Goal: Transaction & Acquisition: Purchase product/service

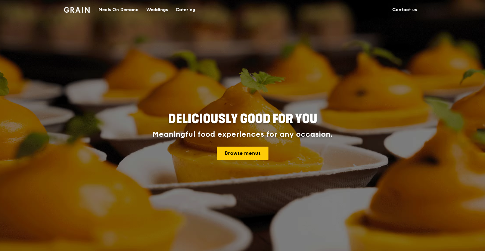
click at [178, 10] on div "Catering" at bounding box center [186, 9] width 20 height 19
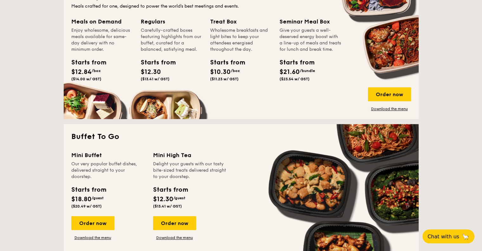
scroll to position [412, 0]
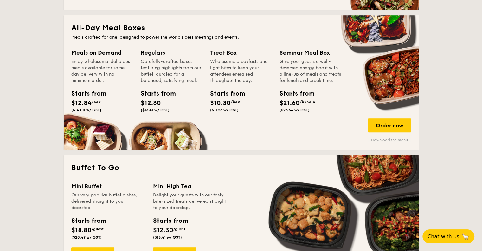
click at [379, 138] on link "Download the menu" at bounding box center [389, 139] width 43 height 5
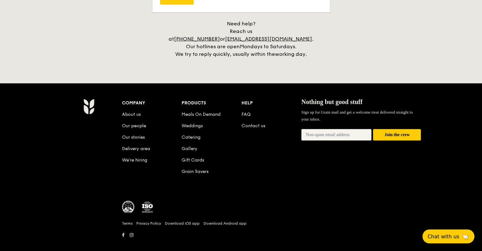
scroll to position [1467, 0]
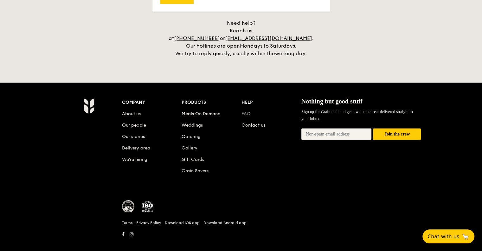
click at [247, 111] on link "FAQ" at bounding box center [245, 113] width 9 height 5
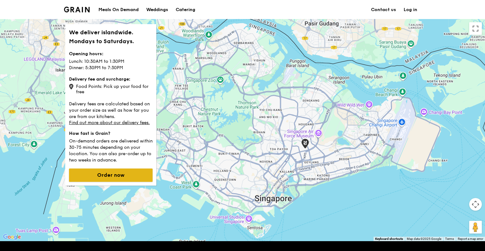
click at [120, 175] on button "Order now" at bounding box center [111, 174] width 84 height 13
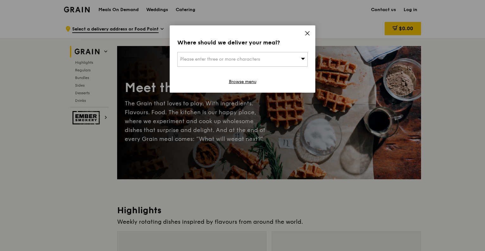
click at [271, 59] on div "Please enter three or more characters" at bounding box center [242, 59] width 131 height 15
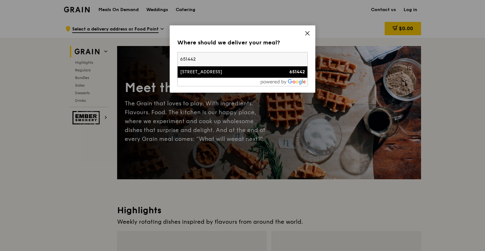
type input "651442"
click at [269, 76] on li "442A Bukit Batok West Avenue 8 651442" at bounding box center [243, 71] width 130 height 11
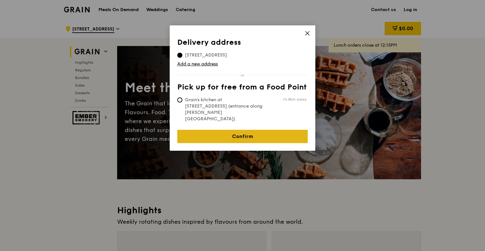
click at [245, 130] on link "Confirm" at bounding box center [242, 136] width 131 height 13
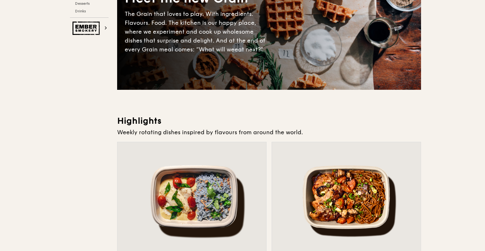
scroll to position [95, 0]
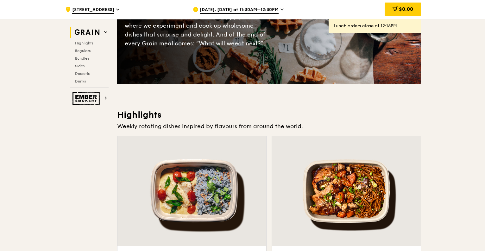
click at [276, 10] on span "Aug 11, Today at 11:30AM–12:30PM" at bounding box center [239, 10] width 79 height 7
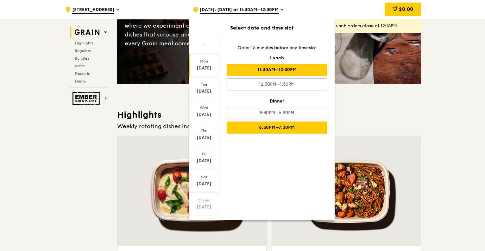
click at [298, 127] on div "6:30PM–7:30PM" at bounding box center [277, 127] width 100 height 12
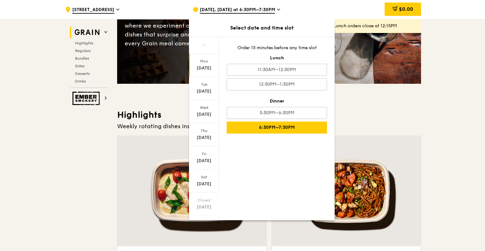
click at [388, 115] on h3 "Highlights" at bounding box center [269, 114] width 304 height 11
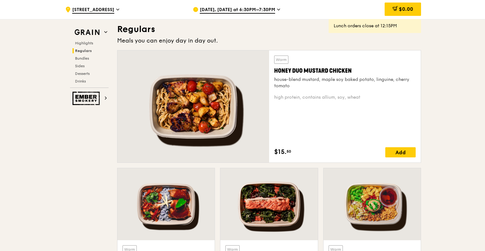
scroll to position [412, 0]
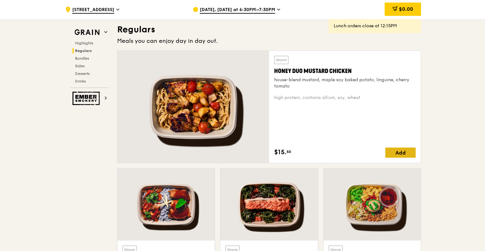
click at [395, 153] on div "Add" at bounding box center [400, 152] width 30 height 10
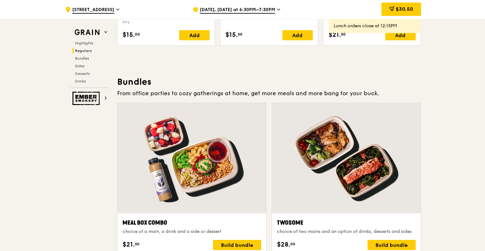
scroll to position [792, 0]
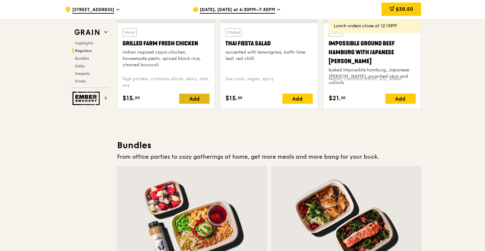
click at [194, 100] on div "Add" at bounding box center [194, 98] width 30 height 10
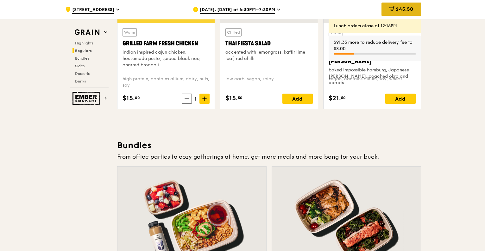
click at [396, 10] on span "$45.50" at bounding box center [404, 9] width 17 height 6
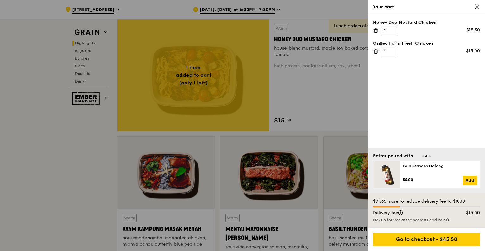
scroll to position [253, 0]
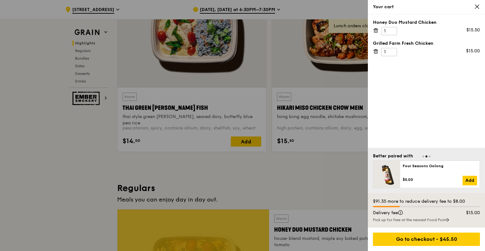
click at [479, 8] on icon at bounding box center [477, 7] width 6 height 6
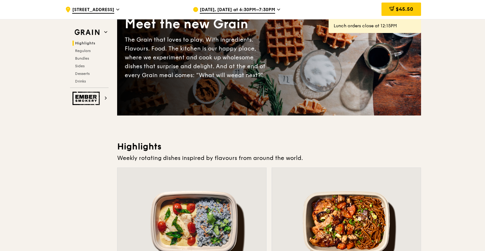
scroll to position [0, 0]
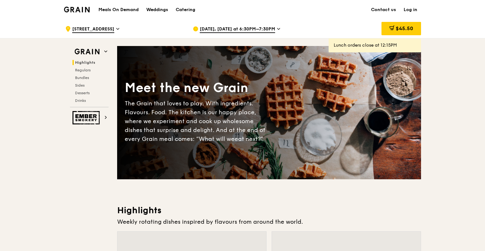
click at [255, 29] on span "Aug 11, Today at 6:30PM–7:30PM" at bounding box center [237, 29] width 75 height 7
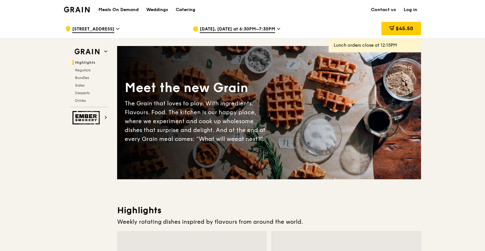
click at [114, 28] on span "442A Bukit Batok West Avenue 8" at bounding box center [93, 29] width 42 height 7
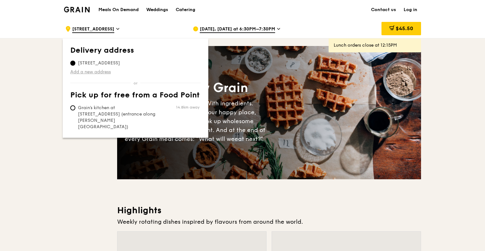
click at [91, 71] on link "Add a new address" at bounding box center [135, 72] width 131 height 6
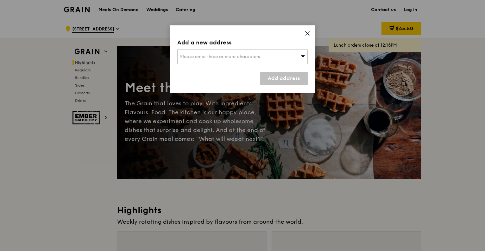
click at [237, 56] on span "Please enter three or more characters" at bounding box center [220, 56] width 80 height 5
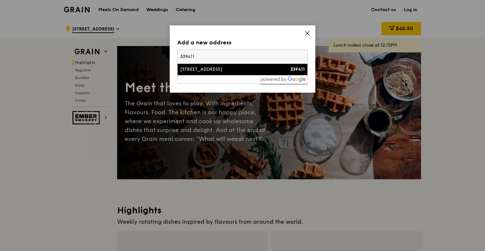
type input "339411"
click at [233, 72] on div "20 Kallang Avenue" at bounding box center [227, 69] width 94 height 6
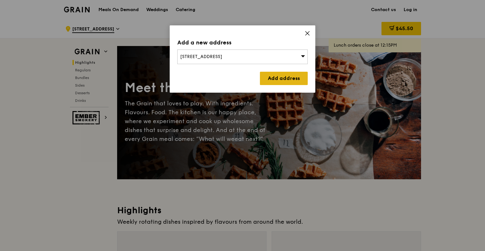
click at [291, 81] on link "Add address" at bounding box center [284, 78] width 48 height 13
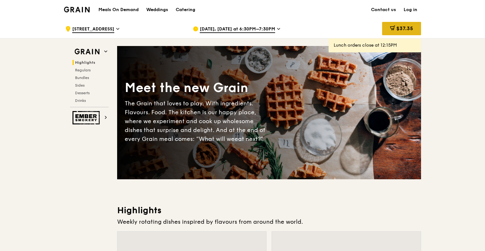
click at [412, 31] on span "$37.35" at bounding box center [405, 28] width 17 height 6
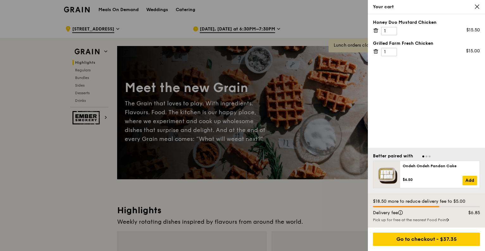
click at [478, 5] on icon at bounding box center [477, 7] width 4 height 4
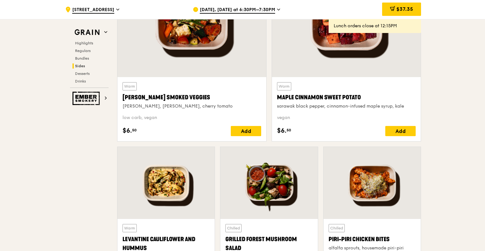
scroll to position [1457, 0]
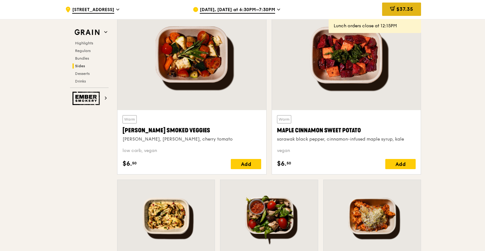
click at [393, 8] on icon at bounding box center [392, 8] width 5 height 5
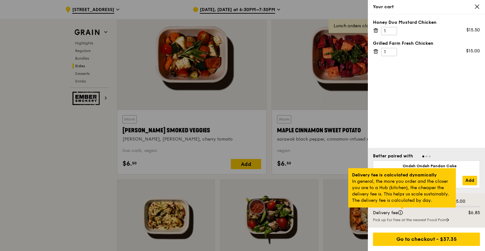
click at [402, 209] on div at bounding box center [402, 208] width 3 height 2
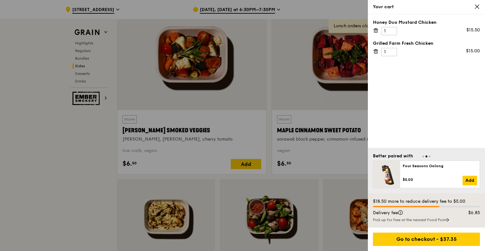
click at [4, 184] on div at bounding box center [242, 125] width 485 height 251
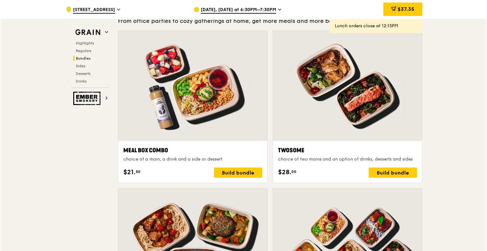
scroll to position [919, 0]
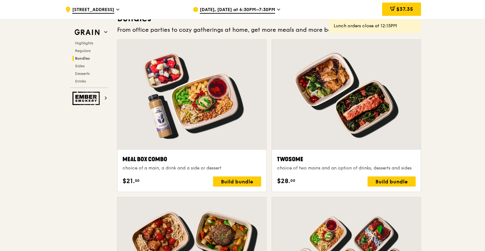
click at [369, 132] on div at bounding box center [346, 95] width 149 height 110
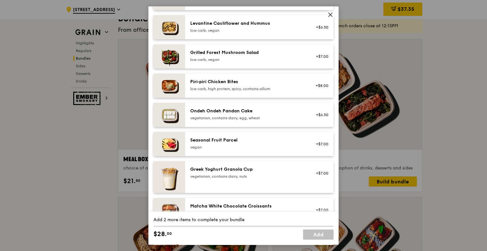
scroll to position [475, 0]
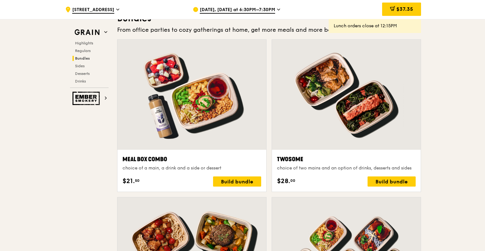
click at [354, 116] on div at bounding box center [346, 95] width 149 height 110
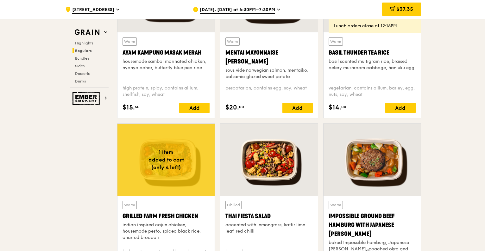
scroll to position [602, 0]
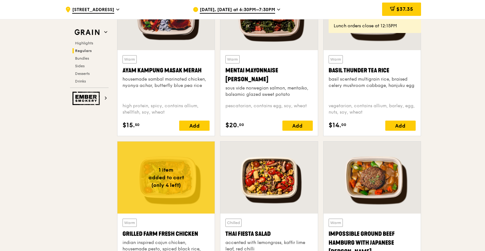
click at [161, 159] on div at bounding box center [166, 177] width 97 height 72
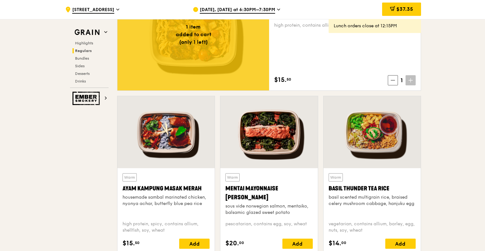
scroll to position [412, 0]
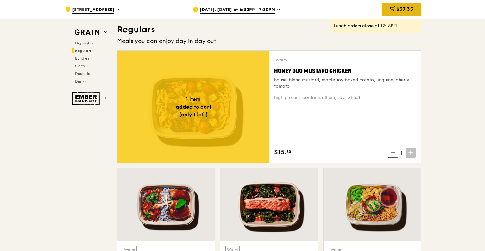
click at [400, 9] on span "$37.35" at bounding box center [405, 9] width 17 height 6
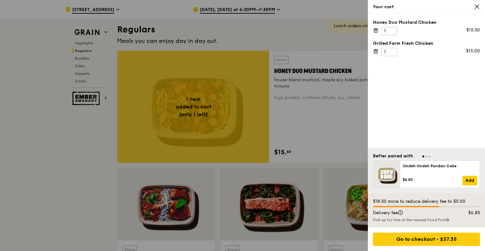
click at [377, 31] on icon at bounding box center [376, 31] width 6 height 6
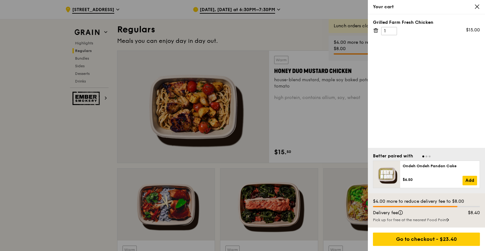
click at [377, 31] on icon at bounding box center [376, 31] width 6 height 6
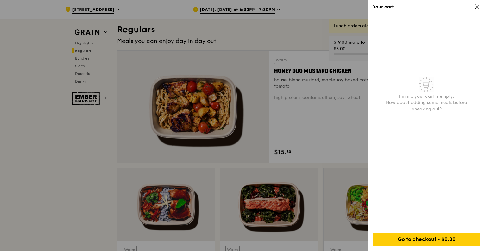
click at [478, 5] on icon at bounding box center [477, 7] width 6 height 6
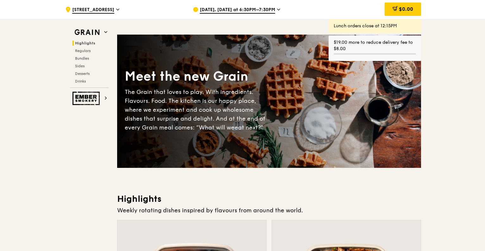
scroll to position [0, 0]
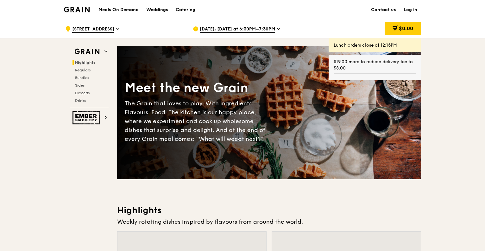
click at [260, 28] on span "Aug 11, Today at 6:30PM–7:30PM" at bounding box center [237, 29] width 75 height 7
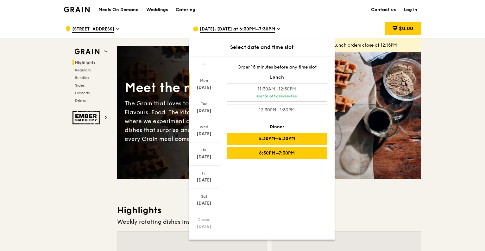
click at [298, 132] on div "5:30PM–6:30PM" at bounding box center [277, 138] width 100 height 12
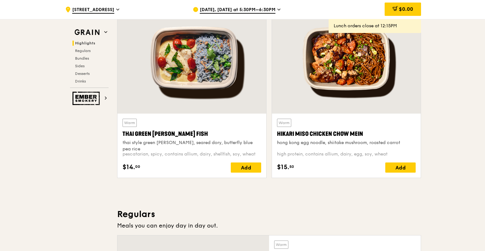
scroll to position [190, 0]
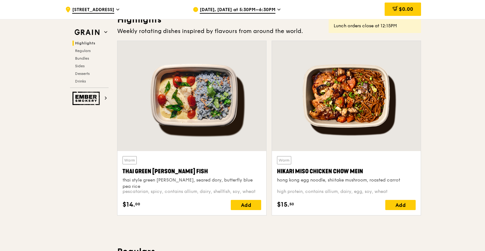
click at [222, 192] on div "pescatarian, spicy, contains allium, dairy, shellfish, soy, wheat" at bounding box center [192, 191] width 139 height 6
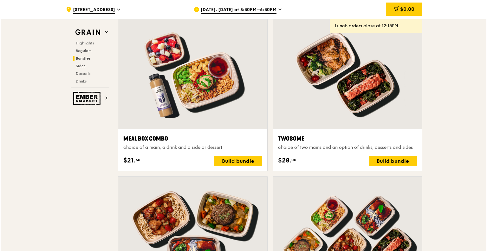
scroll to position [950, 0]
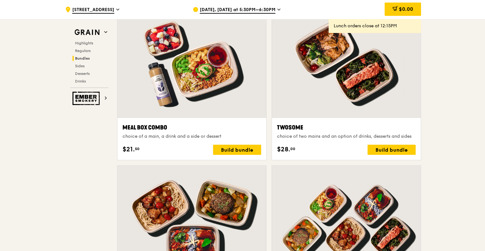
click at [138, 136] on div "choice of a main, a drink and a side or dessert" at bounding box center [192, 136] width 139 height 6
click at [368, 131] on div "Twosome choice of two mains and an option of drinks, desserts and sides" at bounding box center [346, 131] width 139 height 16
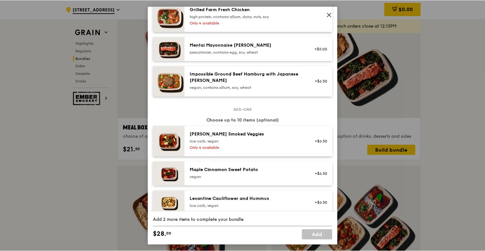
scroll to position [253, 0]
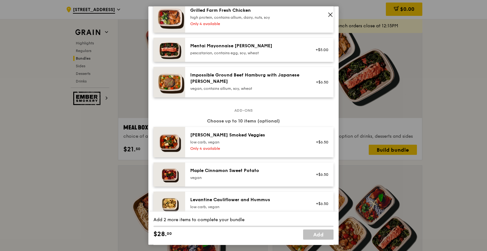
click at [328, 13] on icon at bounding box center [330, 15] width 6 height 6
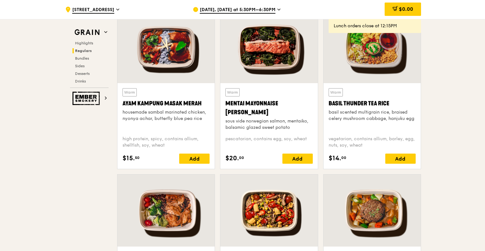
scroll to position [570, 0]
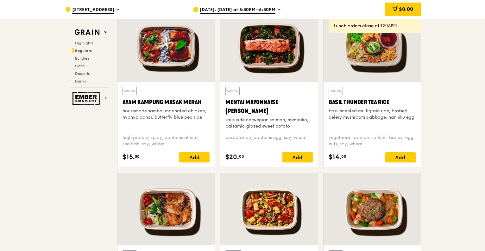
click at [160, 113] on div "housemade sambal marinated chicken, nyonya achar, butterfly blue pea rice" at bounding box center [166, 114] width 87 height 13
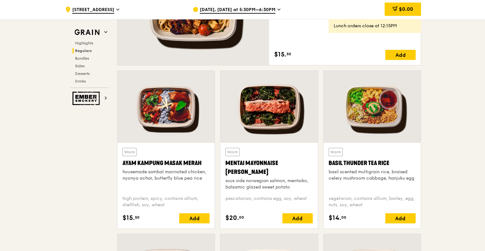
scroll to position [507, 0]
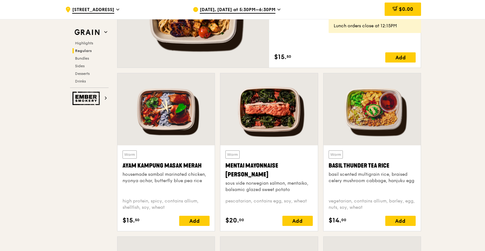
click at [161, 160] on div "Warm Ayam Kampung Masak Merah housemade sambal marinated chicken, nyonya achar,…" at bounding box center [166, 171] width 87 height 42
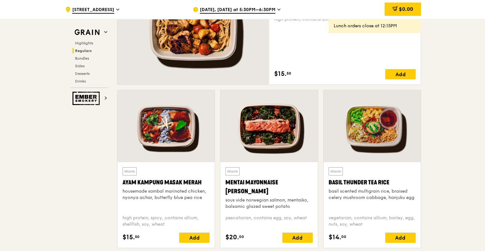
scroll to position [443, 0]
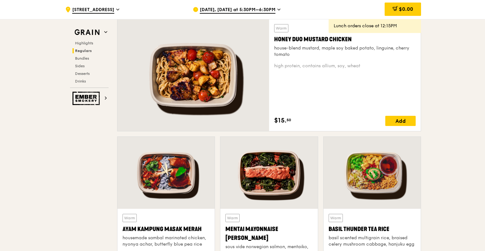
click at [226, 82] on div at bounding box center [194, 75] width 152 height 112
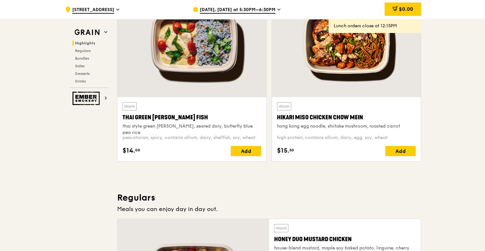
scroll to position [190, 0]
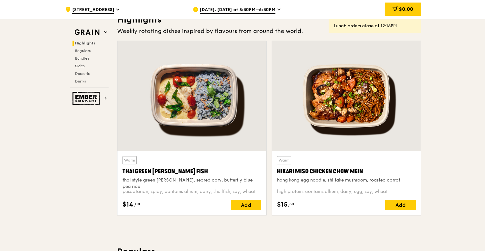
click at [196, 107] on div at bounding box center [192, 96] width 149 height 110
click at [359, 91] on div at bounding box center [346, 96] width 149 height 110
click at [366, 91] on div at bounding box center [346, 96] width 149 height 110
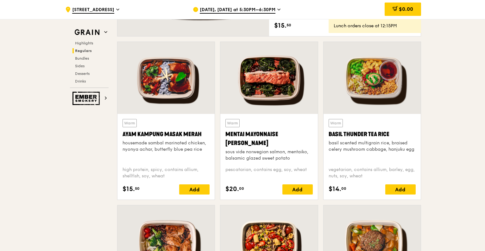
scroll to position [538, 0]
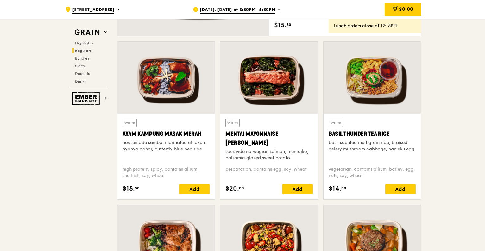
click at [163, 86] on div at bounding box center [166, 77] width 97 height 72
click at [252, 79] on div at bounding box center [268, 77] width 97 height 72
click at [370, 91] on div at bounding box center [372, 77] width 97 height 72
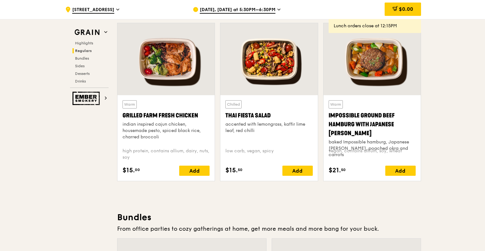
scroll to position [697, 0]
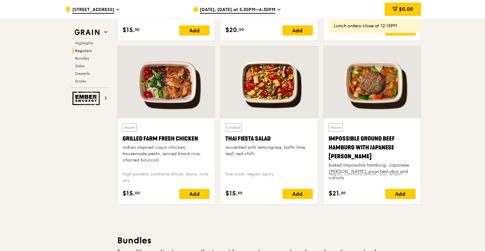
click at [182, 76] on div at bounding box center [166, 82] width 97 height 72
click at [260, 79] on div at bounding box center [268, 82] width 97 height 72
click at [389, 85] on div at bounding box center [372, 82] width 97 height 72
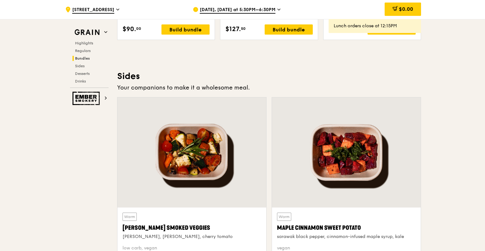
scroll to position [1552, 0]
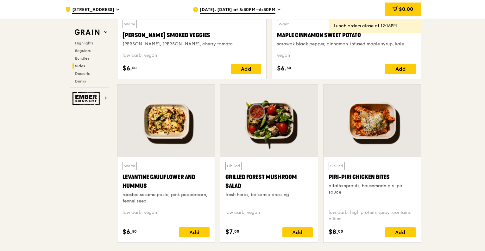
click at [273, 9] on div "Aug 11, Today at 5:30PM–6:30PM" at bounding box center [252, 9] width 118 height 19
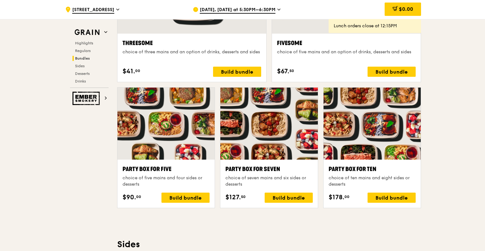
scroll to position [1172, 0]
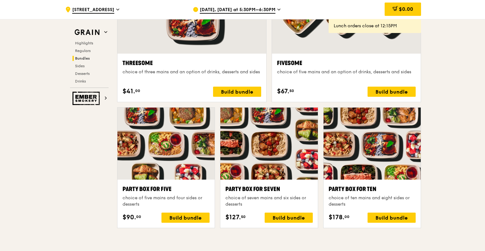
click at [109, 10] on span "20 Kallang Avenue" at bounding box center [93, 10] width 42 height 7
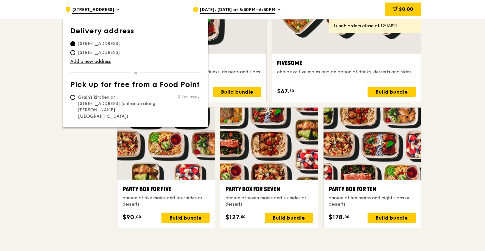
click at [99, 54] on span "442A Bukit Batok West Avenue 8, 651442" at bounding box center [98, 52] width 57 height 6
click at [75, 54] on input "442A Bukit Batok West Avenue 8, 651442" at bounding box center [72, 52] width 5 height 5
radio input "true"
click at [429, 69] on div ".cls-1 { fill: none; stroke: #fff; stroke-linecap: round; stroke-linejoin: roun…" at bounding box center [242, 181] width 485 height 2668
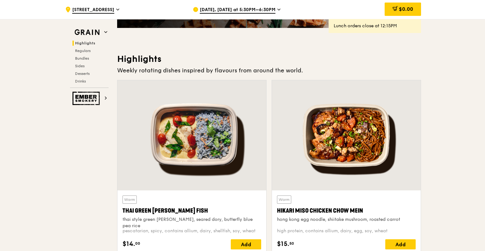
scroll to position [222, 0]
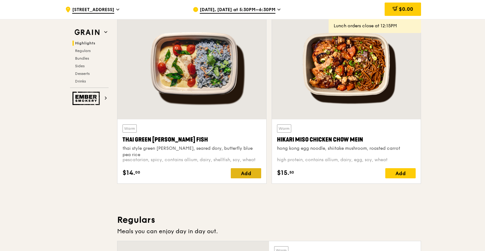
click at [246, 171] on div "Add" at bounding box center [246, 173] width 30 height 10
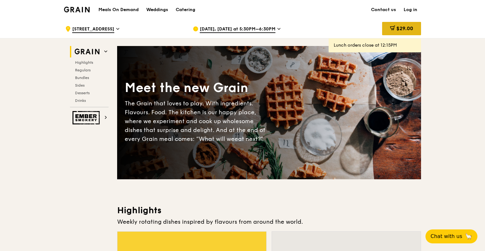
click at [415, 27] on div "$29.00" at bounding box center [401, 28] width 39 height 13
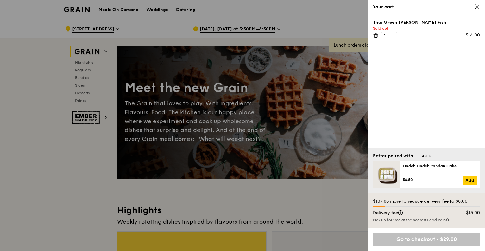
click at [479, 6] on icon at bounding box center [477, 7] width 6 height 6
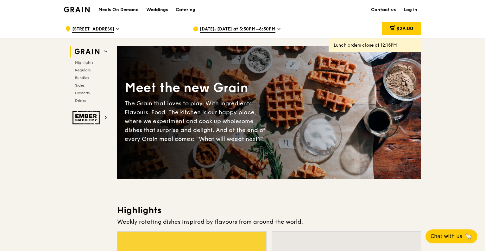
click at [413, 8] on link "Log in" at bounding box center [410, 9] width 21 height 19
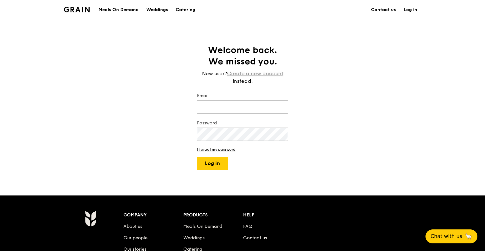
click at [262, 74] on link "Create a new account" at bounding box center [255, 74] width 56 height 8
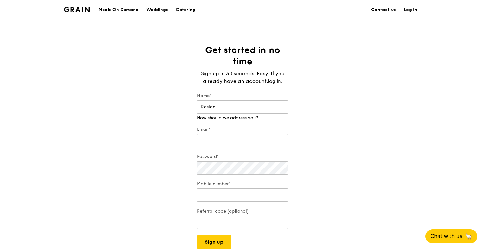
type input "Roslan"
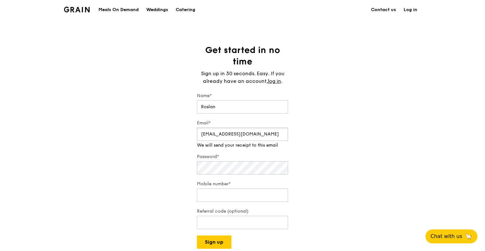
type input "revmazza@gmail.com"
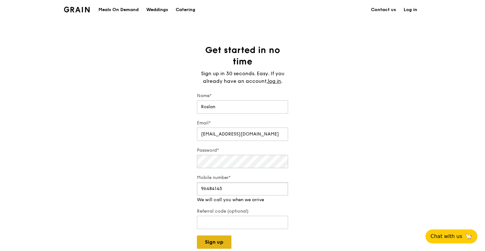
type input "96484145"
click at [219, 242] on div "Grain logo Meals On Demand Weddings Catering Contact us Log in Get started in n…" at bounding box center [242, 224] width 485 height 449
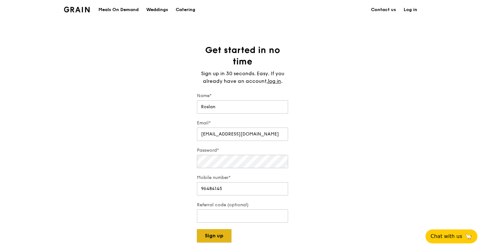
click at [215, 233] on button "Sign up" at bounding box center [214, 235] width 35 height 13
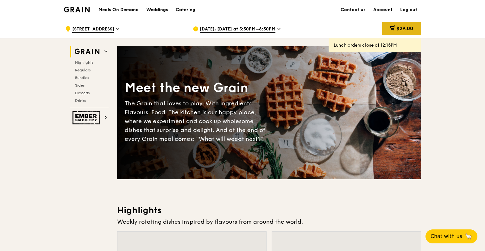
click at [402, 28] on span "$29.00" at bounding box center [405, 28] width 17 height 6
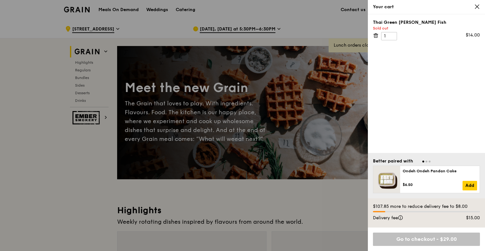
click at [377, 36] on icon at bounding box center [376, 36] width 6 height 6
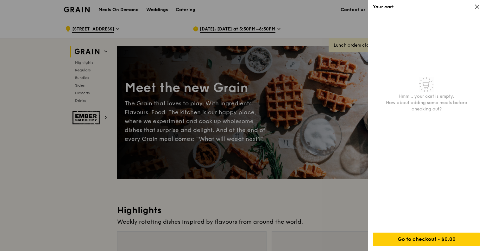
click at [481, 7] on div "Your cart" at bounding box center [426, 7] width 117 height 14
click at [480, 7] on icon at bounding box center [477, 7] width 6 height 6
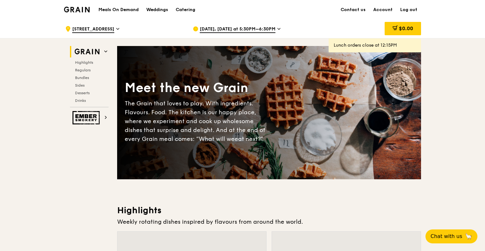
click at [138, 22] on div ".cls-1 { fill: none; stroke: #fff; stroke-linecap: round; stroke-linejoin: roun…" at bounding box center [124, 28] width 118 height 19
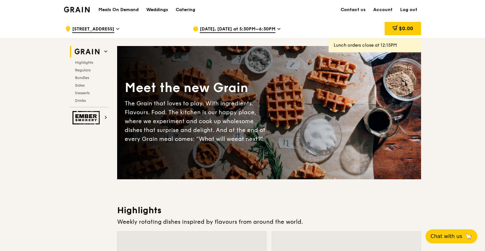
click at [277, 30] on icon at bounding box center [278, 29] width 3 height 6
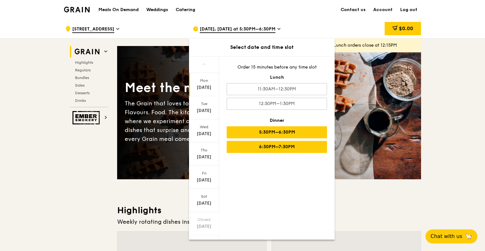
click at [303, 149] on div "6:30PM–7:30PM" at bounding box center [277, 147] width 100 height 12
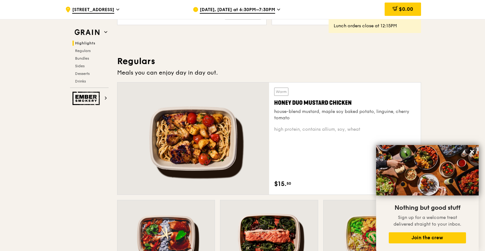
scroll to position [412, 0]
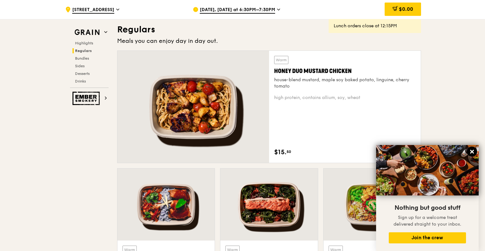
click at [472, 151] on icon at bounding box center [472, 152] width 4 height 4
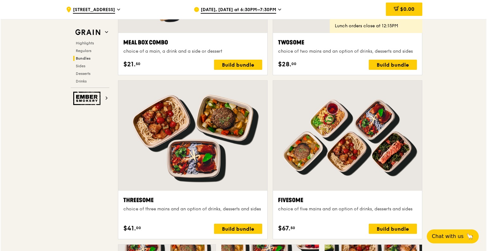
scroll to position [1077, 0]
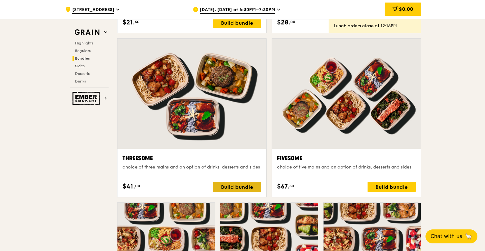
click at [233, 188] on div "Build bundle" at bounding box center [237, 186] width 48 height 10
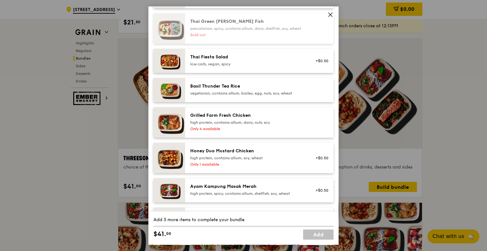
scroll to position [95, 0]
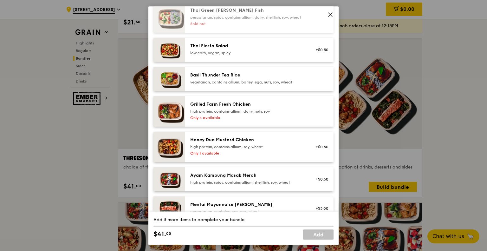
click at [270, 120] on div "Only 4 available" at bounding box center [247, 117] width 114 height 5
click at [280, 156] on div "Only 1 available" at bounding box center [247, 152] width 114 height 5
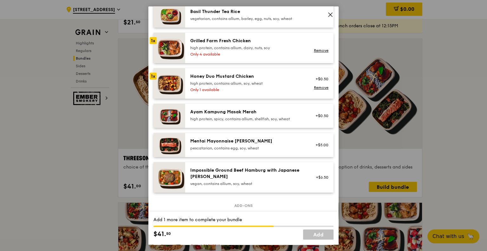
scroll to position [190, 0]
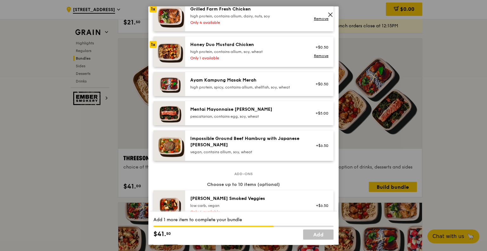
click at [274, 119] on div "pescatarian, contains egg, soy, wheat" at bounding box center [247, 116] width 114 height 5
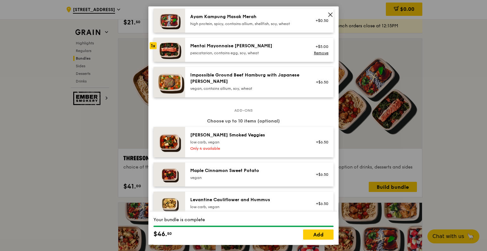
scroll to position [285, 0]
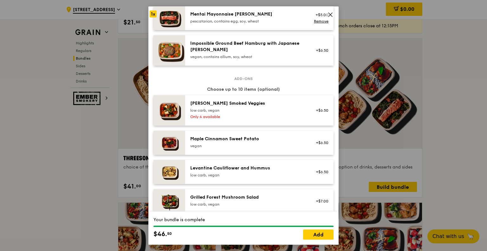
click at [269, 119] on div "Only 4 available" at bounding box center [247, 116] width 114 height 5
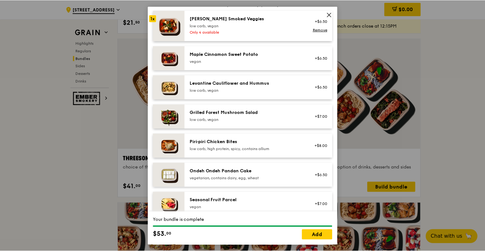
scroll to position [380, 0]
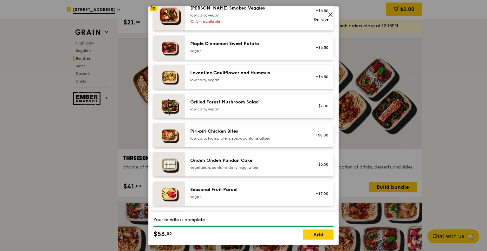
click at [332, 14] on icon at bounding box center [330, 15] width 6 height 6
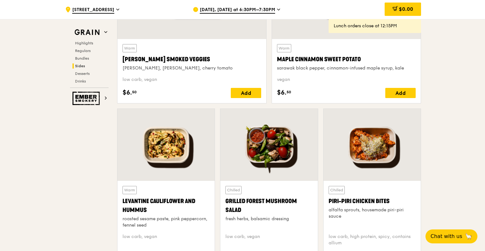
scroll to position [1584, 0]
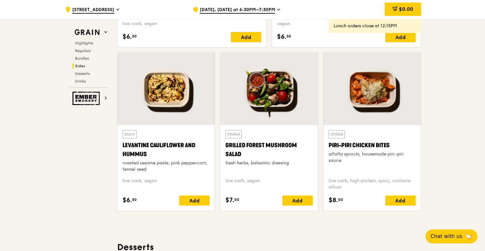
click at [287, 100] on div at bounding box center [268, 89] width 97 height 72
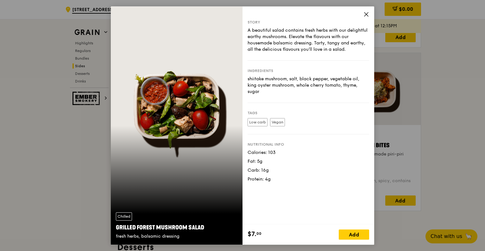
click at [366, 17] on span at bounding box center [367, 15] width 6 height 7
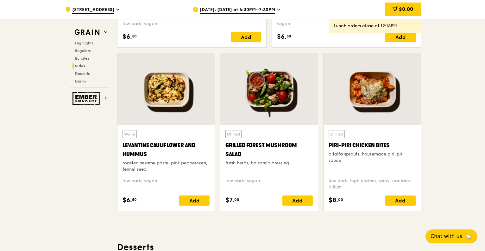
click at [389, 100] on div at bounding box center [372, 89] width 97 height 72
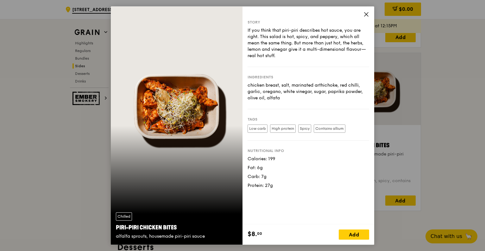
click at [366, 19] on div "Story If you think that piri-piri describes hot sauce, you are right. This sala…" at bounding box center [309, 115] width 132 height 218
click at [367, 14] on icon at bounding box center [367, 14] width 6 height 6
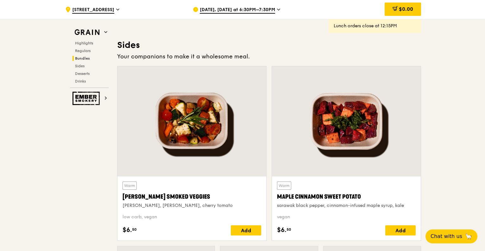
scroll to position [1425, 0]
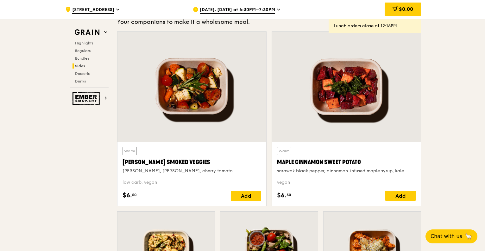
click at [201, 117] on div at bounding box center [192, 87] width 149 height 110
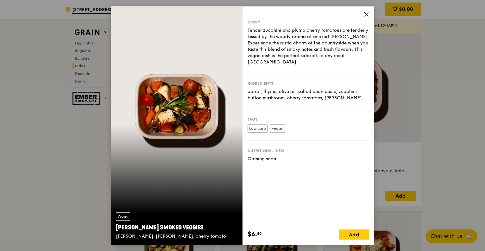
click at [368, 14] on icon at bounding box center [367, 14] width 6 height 6
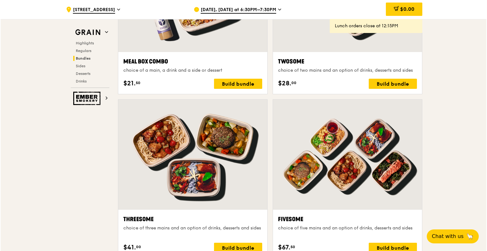
scroll to position [1013, 0]
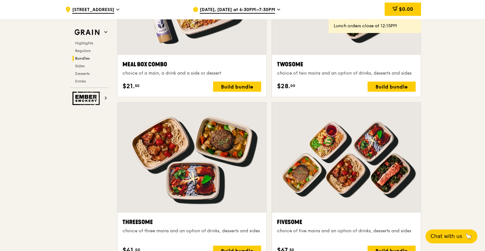
click at [195, 178] on div at bounding box center [192, 157] width 149 height 110
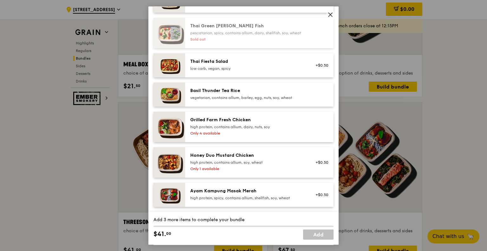
scroll to position [95, 0]
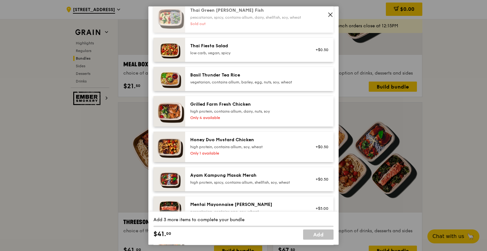
click at [281, 114] on div "high protein, contains allium, dairy, nuts, soy" at bounding box center [247, 111] width 114 height 5
click at [285, 149] on div "high protein, contains allium, soy, wheat" at bounding box center [247, 146] width 114 height 5
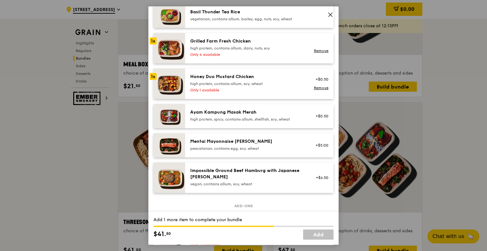
scroll to position [158, 0]
click at [286, 150] on div "pescatarian, contains egg, soy, wheat" at bounding box center [247, 147] width 114 height 5
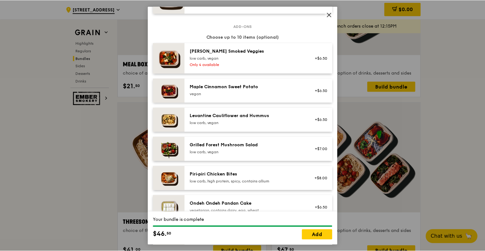
scroll to position [348, 0]
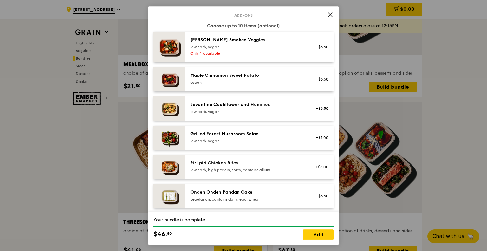
click at [331, 17] on icon at bounding box center [330, 15] width 6 height 6
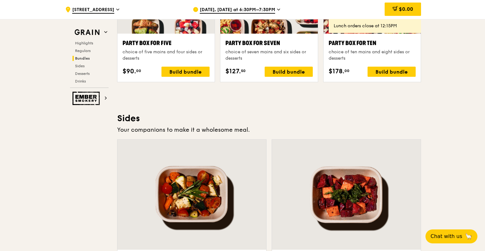
scroll to position [1393, 0]
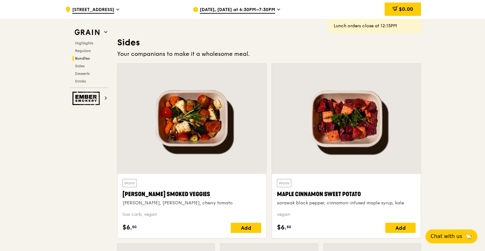
click at [213, 156] on div at bounding box center [192, 119] width 149 height 110
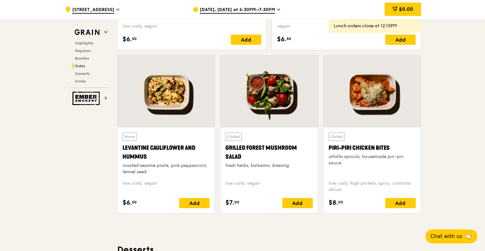
scroll to position [1615, 0]
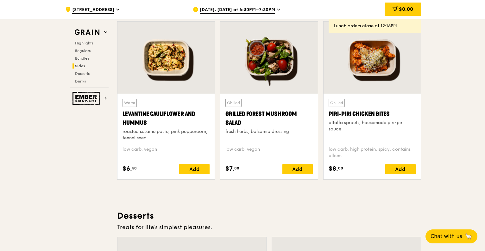
click at [269, 64] on div at bounding box center [268, 58] width 97 height 72
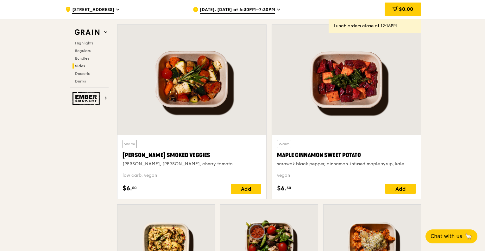
scroll to position [1425, 0]
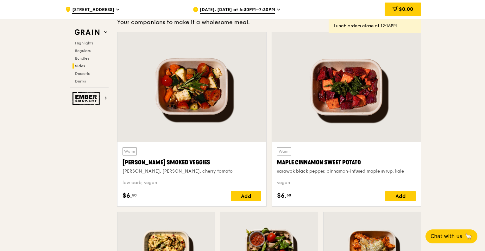
click at [181, 118] on div at bounding box center [192, 87] width 149 height 110
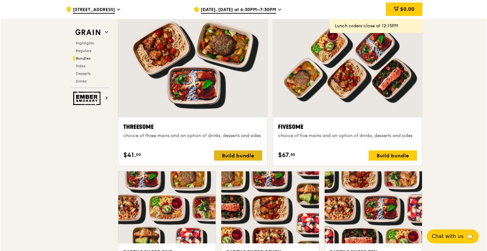
scroll to position [1045, 0]
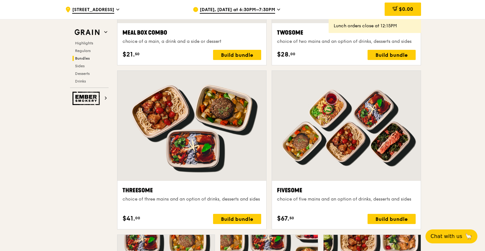
click at [223, 140] on div at bounding box center [192, 126] width 149 height 110
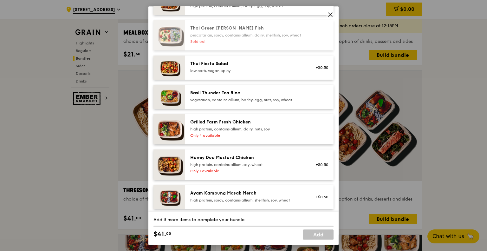
scroll to position [95, 0]
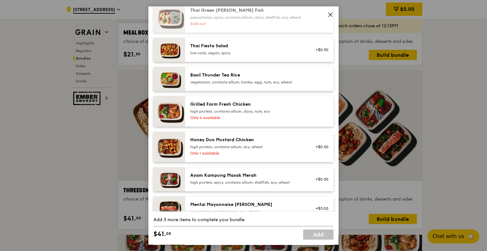
click at [270, 120] on div "Only 4 available" at bounding box center [247, 117] width 114 height 5
click at [266, 156] on div "Only 1 available" at bounding box center [247, 152] width 114 height 5
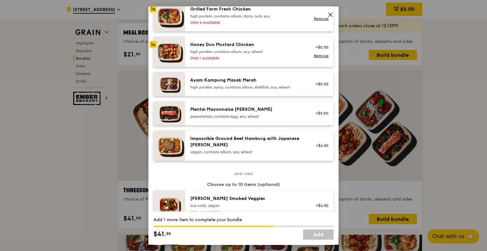
click at [272, 118] on div "Mentai Mayonnaise Aburi Salmon pescatarian, contains egg, soy, wheat" at bounding box center [247, 112] width 114 height 13
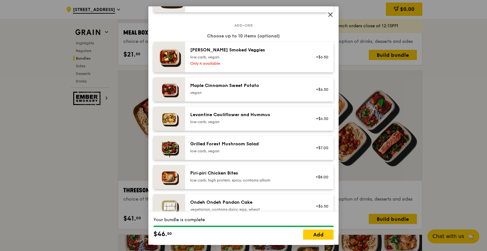
scroll to position [380, 0]
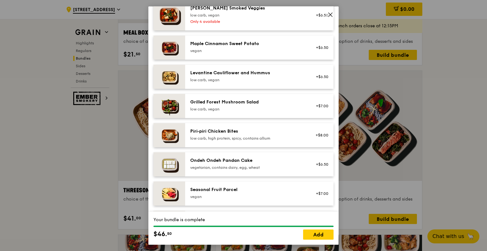
click at [272, 111] on div "low carb, vegan" at bounding box center [247, 108] width 114 height 5
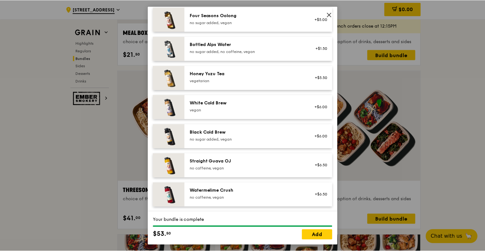
scroll to position [765, 0]
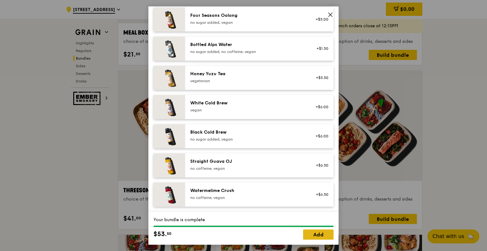
click at [321, 236] on link "Add" at bounding box center [318, 234] width 30 height 10
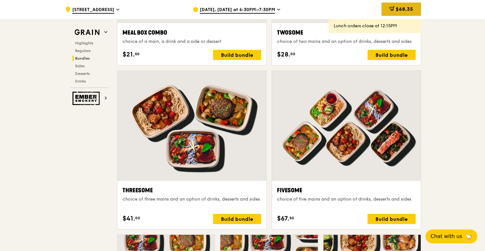
click at [405, 10] on span "$68.35" at bounding box center [404, 9] width 17 height 6
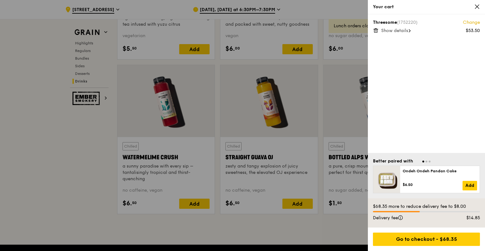
scroll to position [2565, 0]
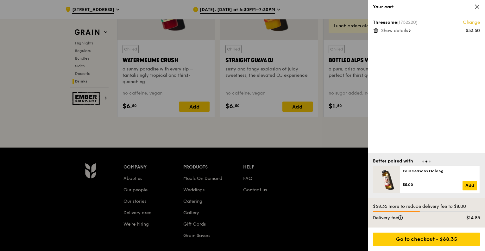
click at [408, 31] on span "Show details" at bounding box center [394, 30] width 27 height 5
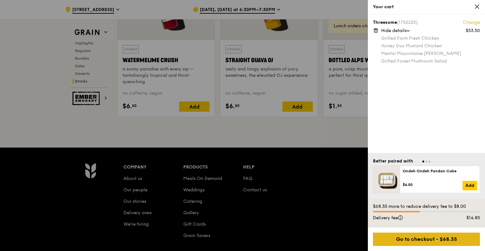
click at [426, 240] on div "Go to checkout - $68.35" at bounding box center [426, 238] width 107 height 13
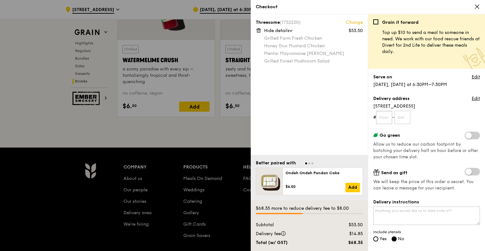
click at [383, 118] on input "text" at bounding box center [384, 117] width 16 height 13
type input "03"
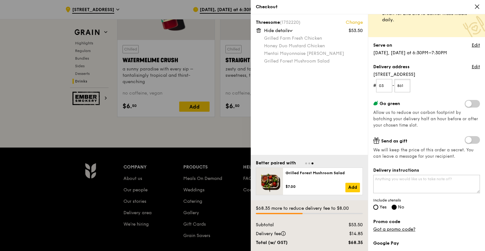
type input "861"
click at [465, 143] on span at bounding box center [472, 140] width 15 height 8
click at [466, 140] on input "checkbox" at bounding box center [466, 140] width 0 height 0
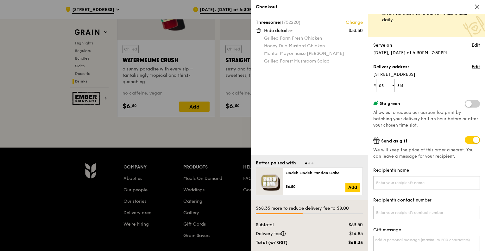
scroll to position [63, 0]
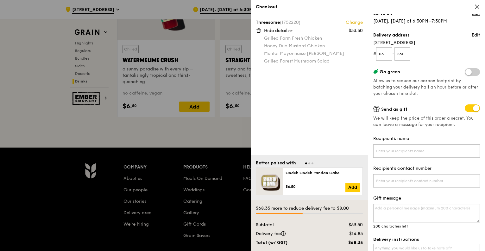
click at [468, 107] on span at bounding box center [472, 108] width 15 height 8
click at [466, 109] on input "checkbox" at bounding box center [466, 109] width 0 height 0
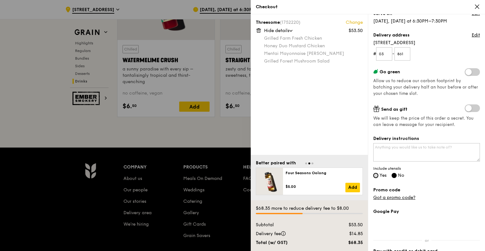
click at [377, 175] on input "Yes" at bounding box center [375, 175] width 5 height 5
radio input "true"
radio input "false"
click at [467, 109] on span at bounding box center [472, 108] width 15 height 8
click at [466, 109] on input "checkbox" at bounding box center [466, 109] width 0 height 0
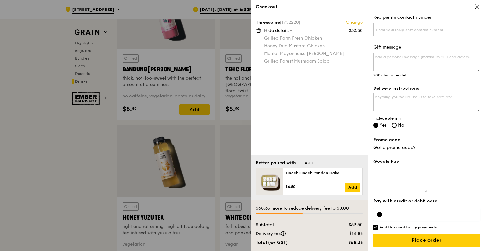
scroll to position [2217, 0]
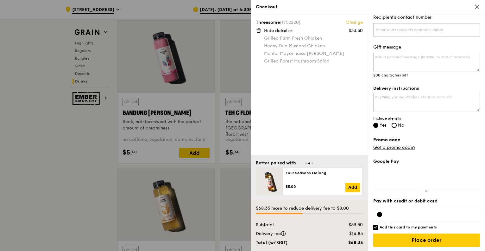
click at [394, 226] on h6 "Add this card to my payments" at bounding box center [408, 226] width 57 height 5
click at [379, 226] on input "Add this card to my payments" at bounding box center [375, 226] width 5 height 5
click at [393, 226] on h6 "Add this card to my payments" at bounding box center [408, 226] width 57 height 5
click at [379, 226] on input "Add this card to my payments" at bounding box center [375, 226] width 5 height 5
checkbox input "true"
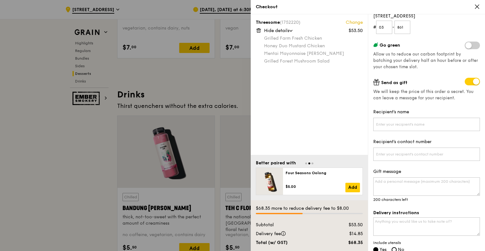
scroll to position [95, 0]
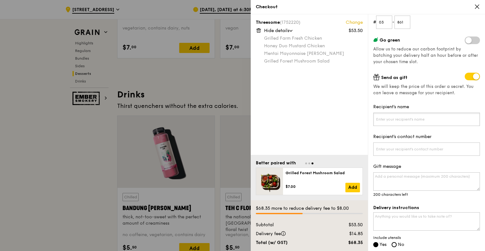
click at [414, 118] on input "Recipient's name" at bounding box center [426, 118] width 107 height 13
type input "Huiru"
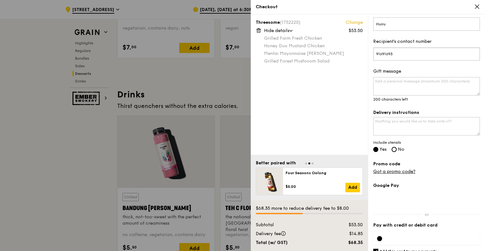
scroll to position [214, 0]
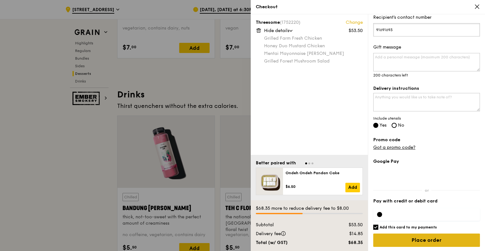
type input "91691693"
click at [425, 237] on input "Place order" at bounding box center [426, 239] width 107 height 13
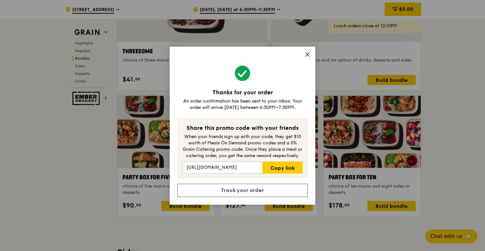
scroll to position [1172, 0]
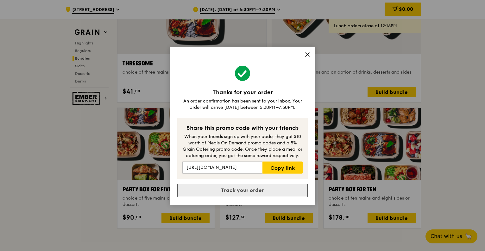
click at [240, 189] on link "Track your order" at bounding box center [242, 189] width 131 height 13
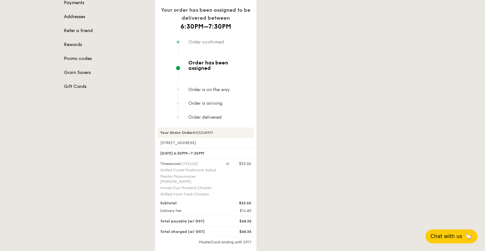
scroll to position [83, 0]
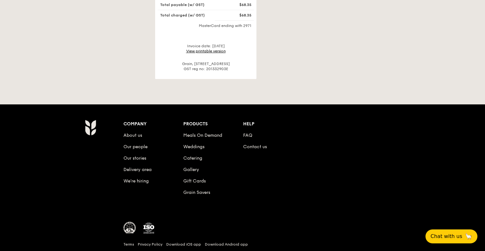
drag, startPoint x: 370, startPoint y: 112, endPoint x: 334, endPoint y: 116, distance: 36.7
click at [334, 116] on div "Company About us Our people Our stories Delivery area We’re hiring Products Mea…" at bounding box center [242, 192] width 485 height 176
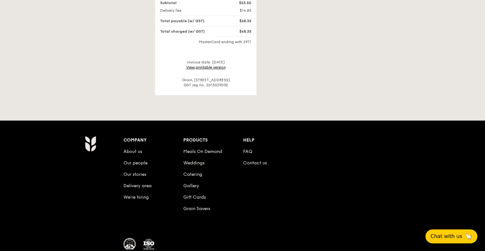
scroll to position [337, 0]
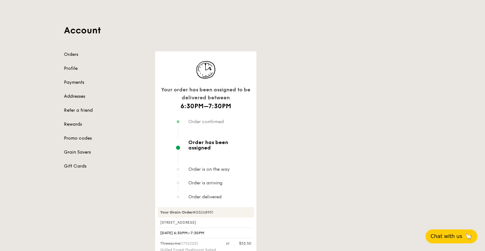
click at [278, 58] on div "Your order has been assigned to be delivered between 6:30PM–7:30PM Order confir…" at bounding box center [288, 212] width 274 height 323
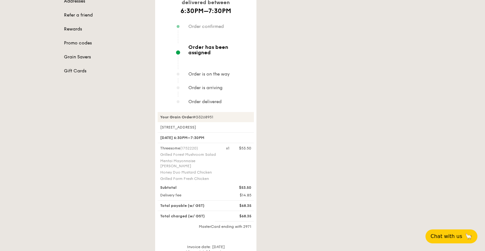
click at [348, 71] on div "Your order has been assigned to be delivered between 6:30PM–7:30PM Order confir…" at bounding box center [288, 117] width 274 height 323
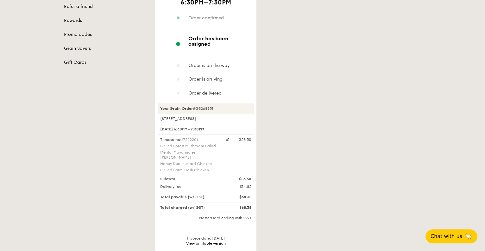
scroll to position [52, 0]
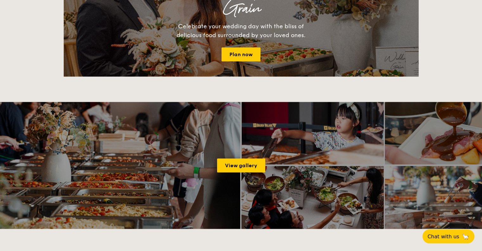
scroll to position [675, 0]
